Goal: Navigation & Orientation: Understand site structure

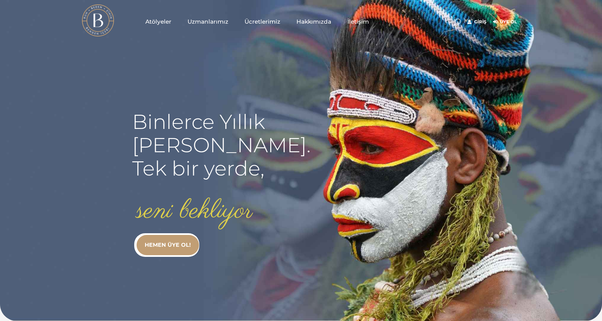
click at [165, 12] on link "Atölyeler" at bounding box center [158, 22] width 42 height 34
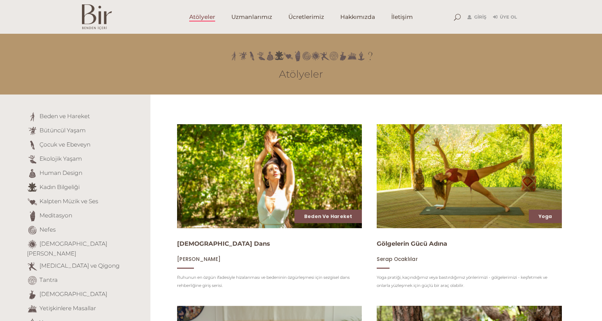
click at [281, 146] on img at bounding box center [269, 175] width 191 height 107
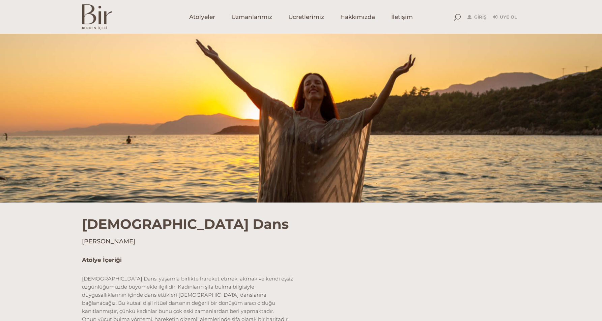
click at [256, 17] on span "Uzmanlarımız" at bounding box center [251, 17] width 41 height 8
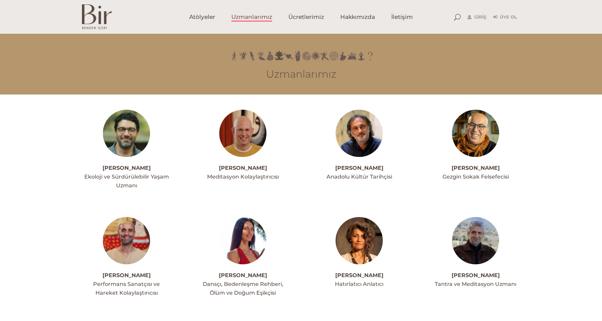
click at [244, 147] on img at bounding box center [242, 133] width 47 height 47
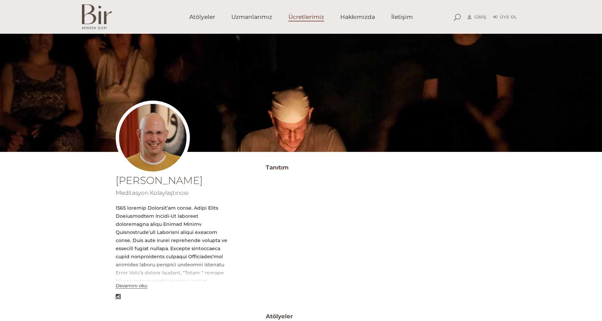
click at [301, 12] on link "Ücretlerimiz" at bounding box center [306, 17] width 52 height 34
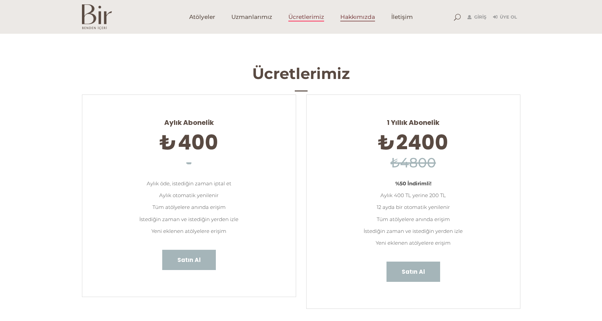
click at [341, 22] on link "Hakkımızda" at bounding box center [357, 17] width 51 height 34
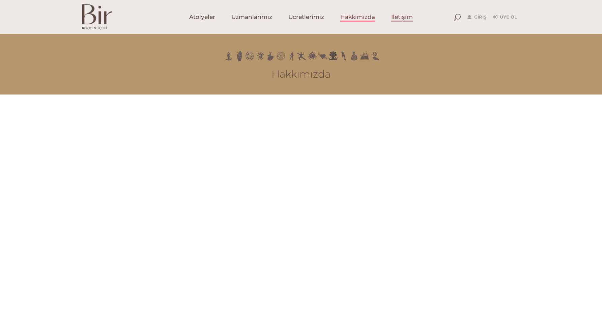
click at [393, 20] on span "İletişim" at bounding box center [402, 17] width 22 height 8
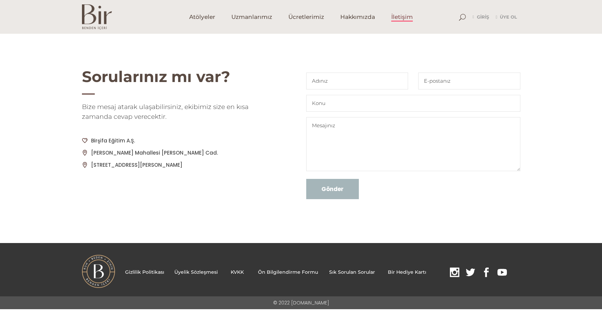
click at [99, 15] on img at bounding box center [97, 16] width 30 height 25
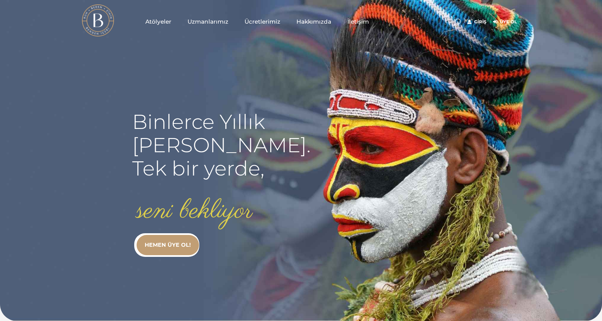
click at [160, 25] on span "Atölyeler" at bounding box center [158, 22] width 26 height 8
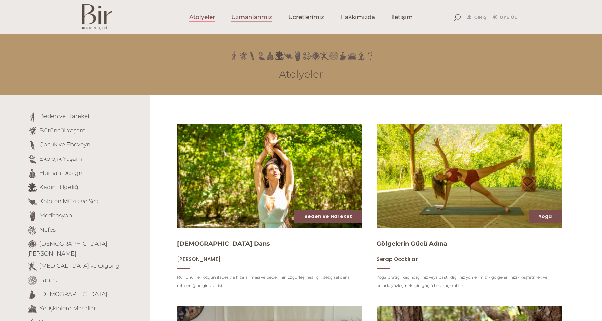
click at [269, 18] on span "Uzmanlarımız" at bounding box center [251, 17] width 41 height 8
